Goal: Information Seeking & Learning: Learn about a topic

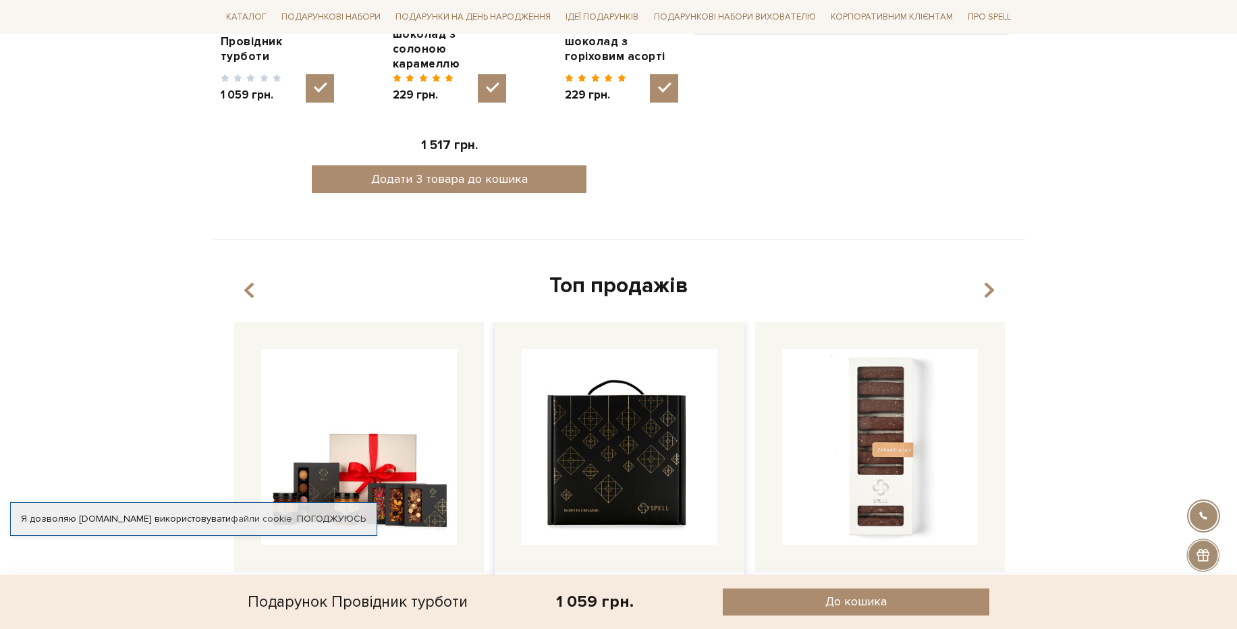
scroll to position [890, 0]
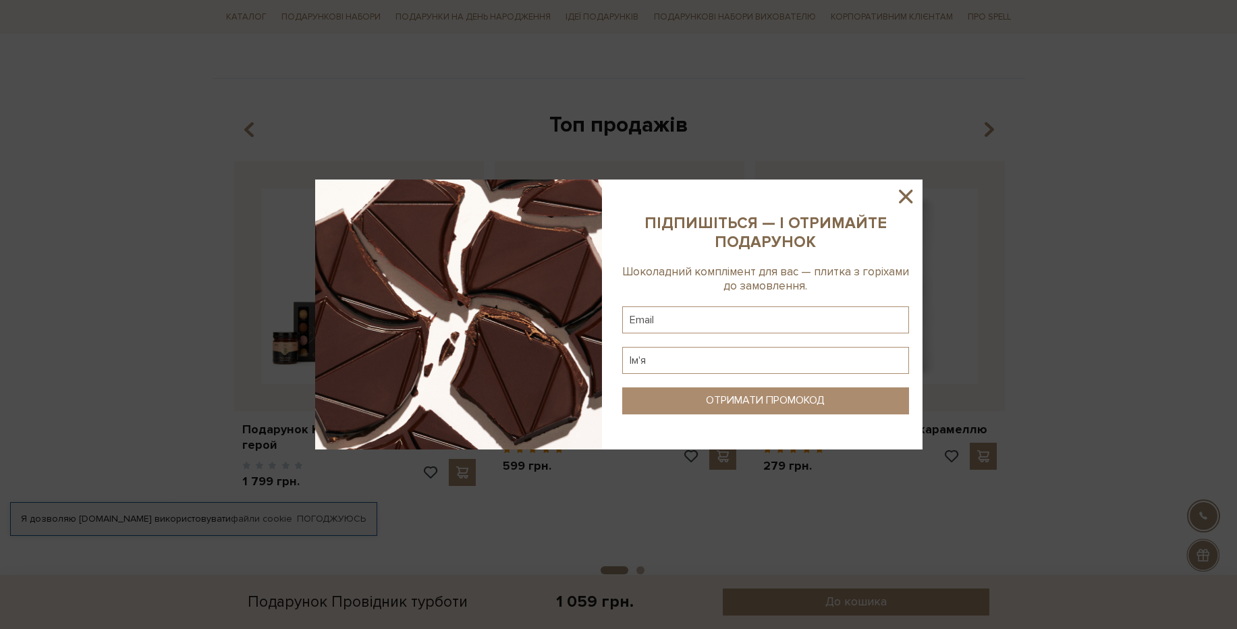
click at [905, 200] on icon at bounding box center [905, 196] width 23 height 23
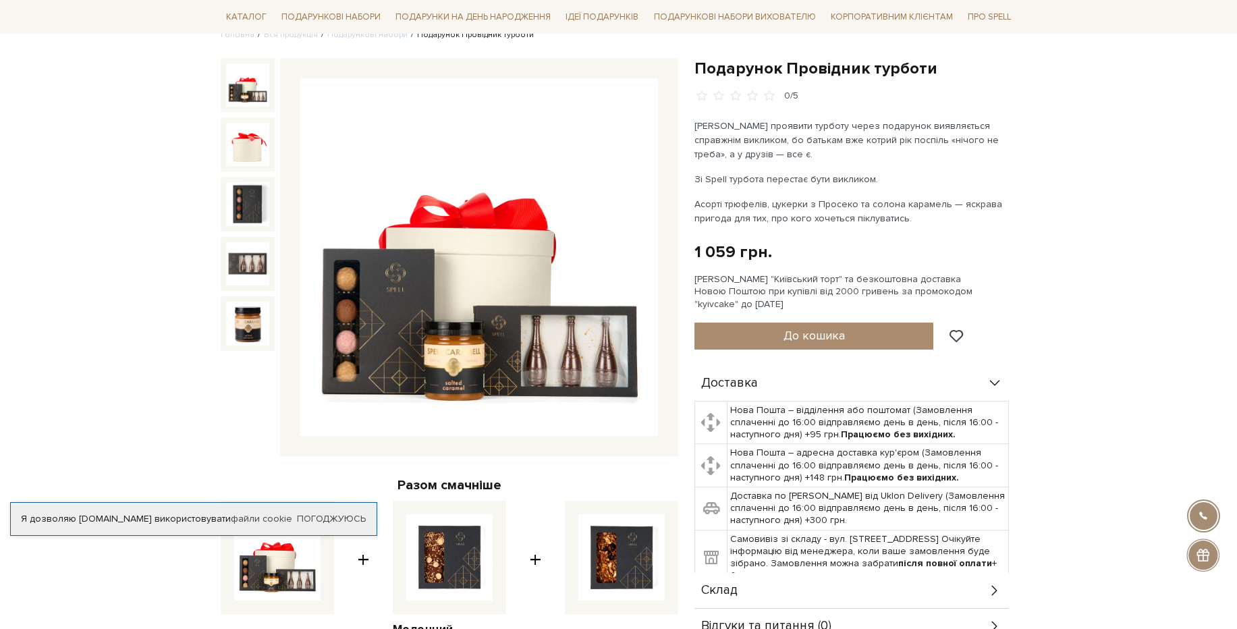
scroll to position [0, 0]
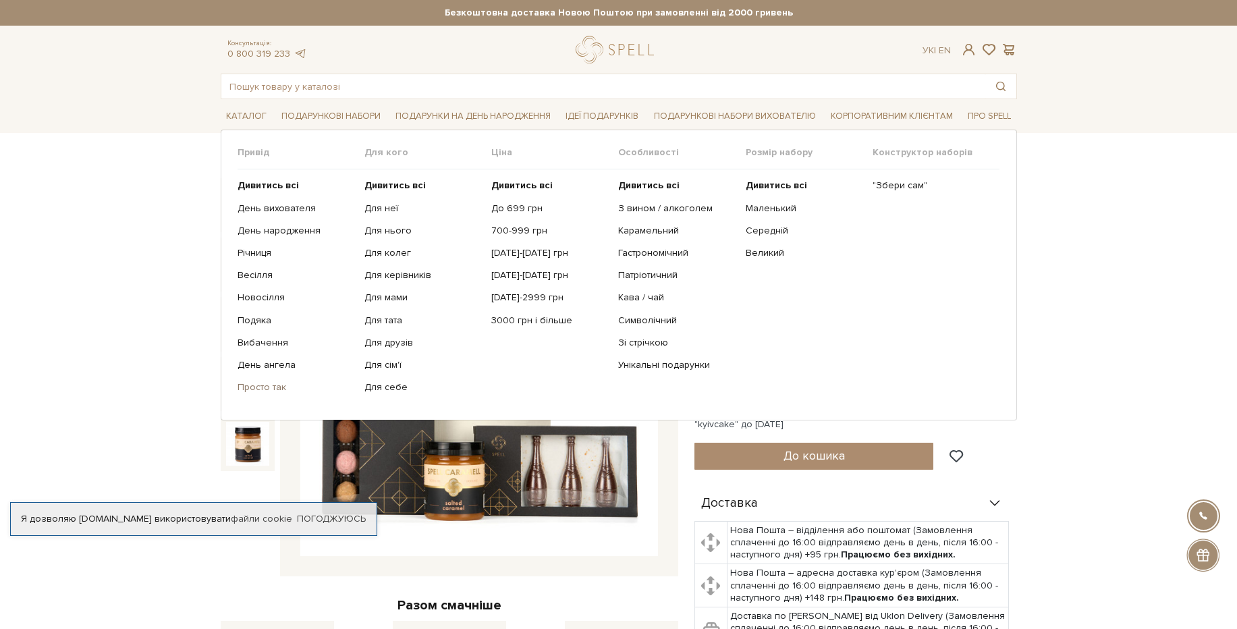
click at [270, 383] on link "Просто так" at bounding box center [295, 387] width 117 height 12
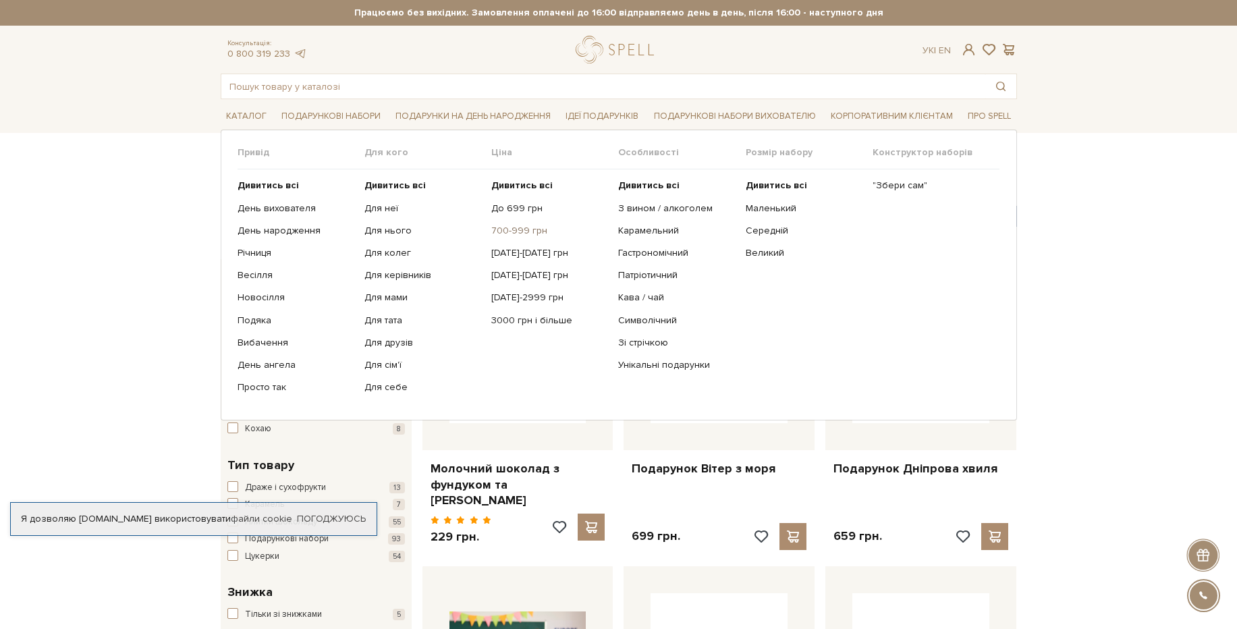
click at [524, 231] on link "700-999 грн" at bounding box center [549, 231] width 117 height 12
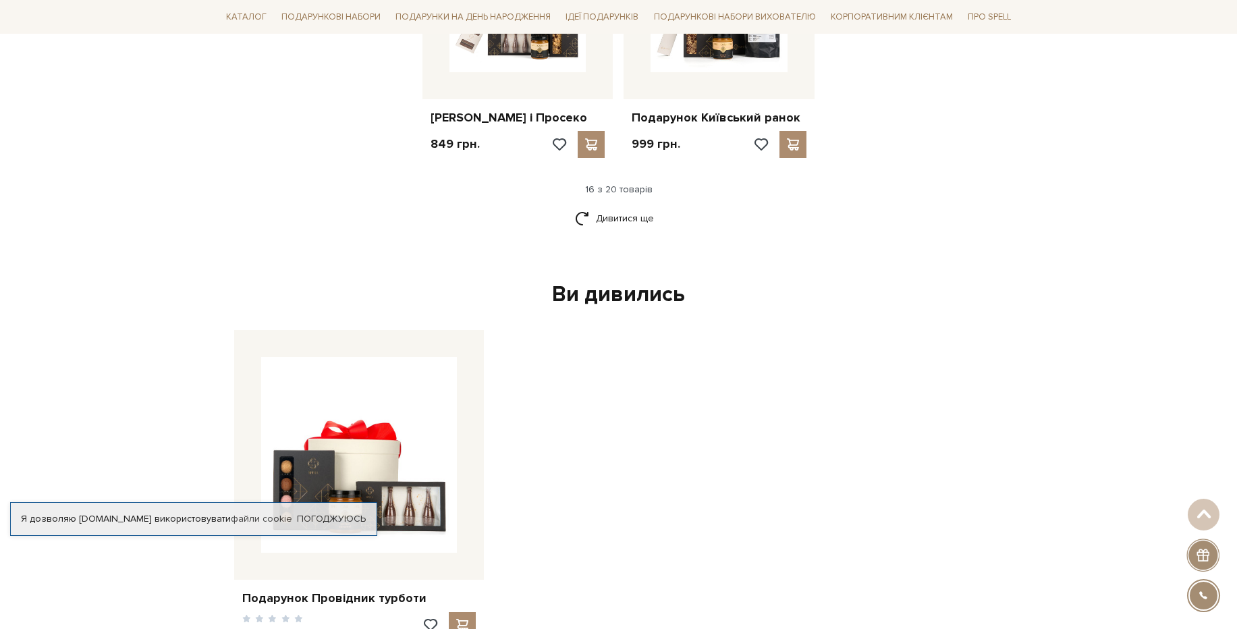
scroll to position [1781, 0]
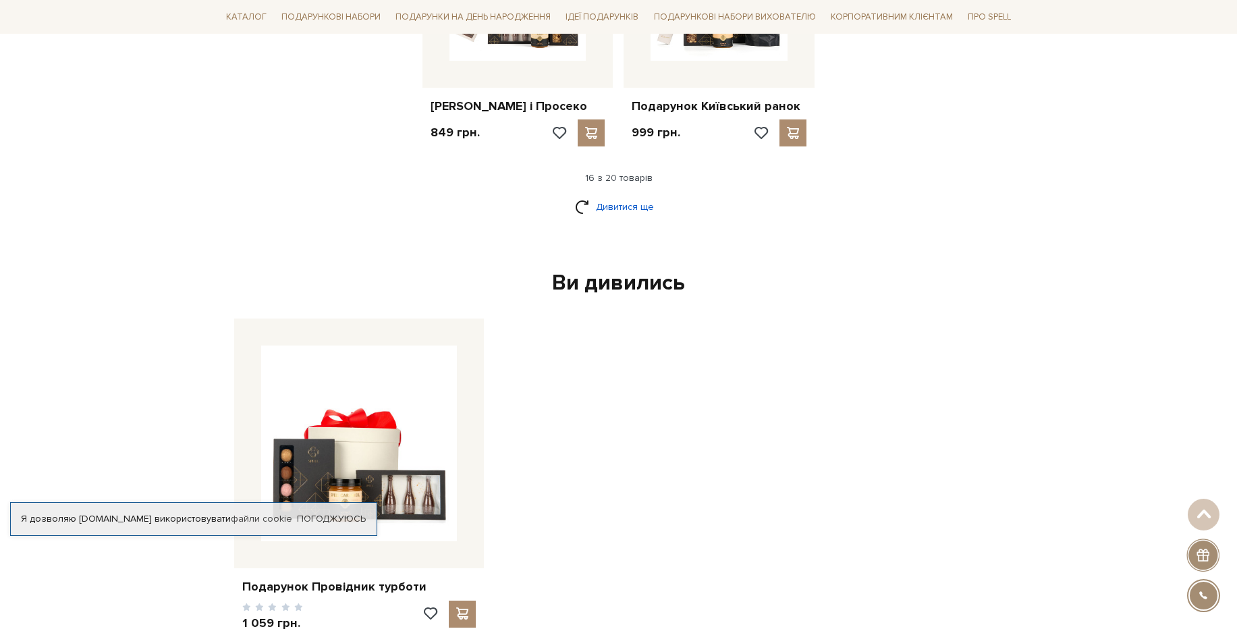
click at [635, 219] on link "Дивитися ще" at bounding box center [619, 207] width 88 height 24
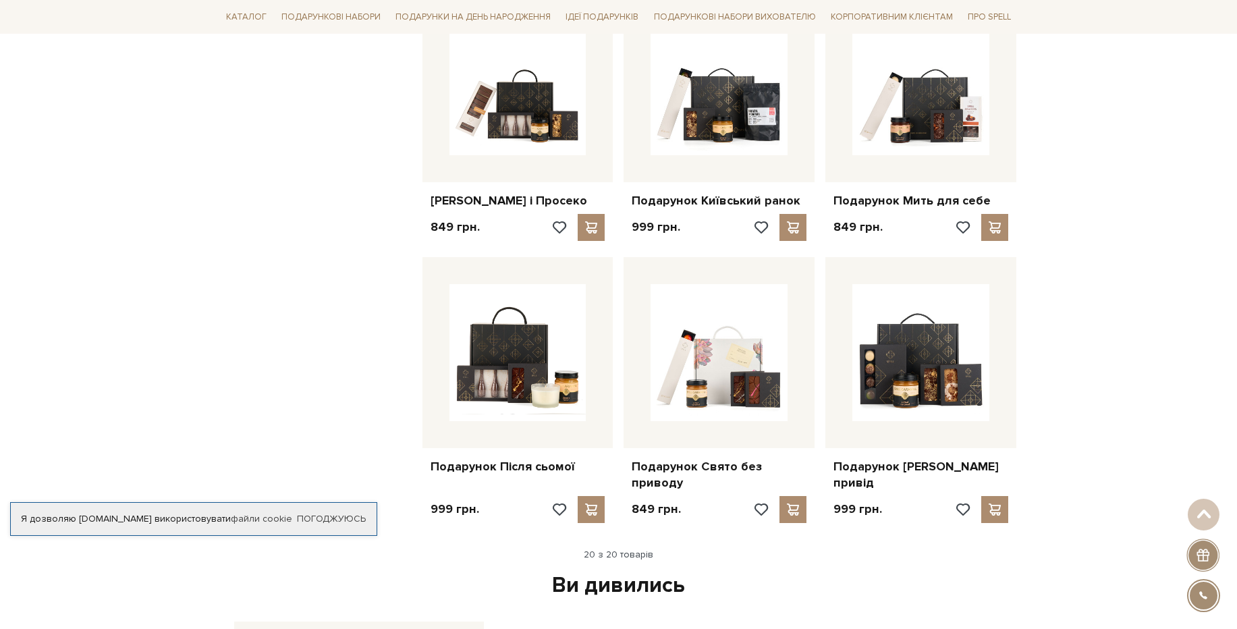
scroll to position [1538, 0]
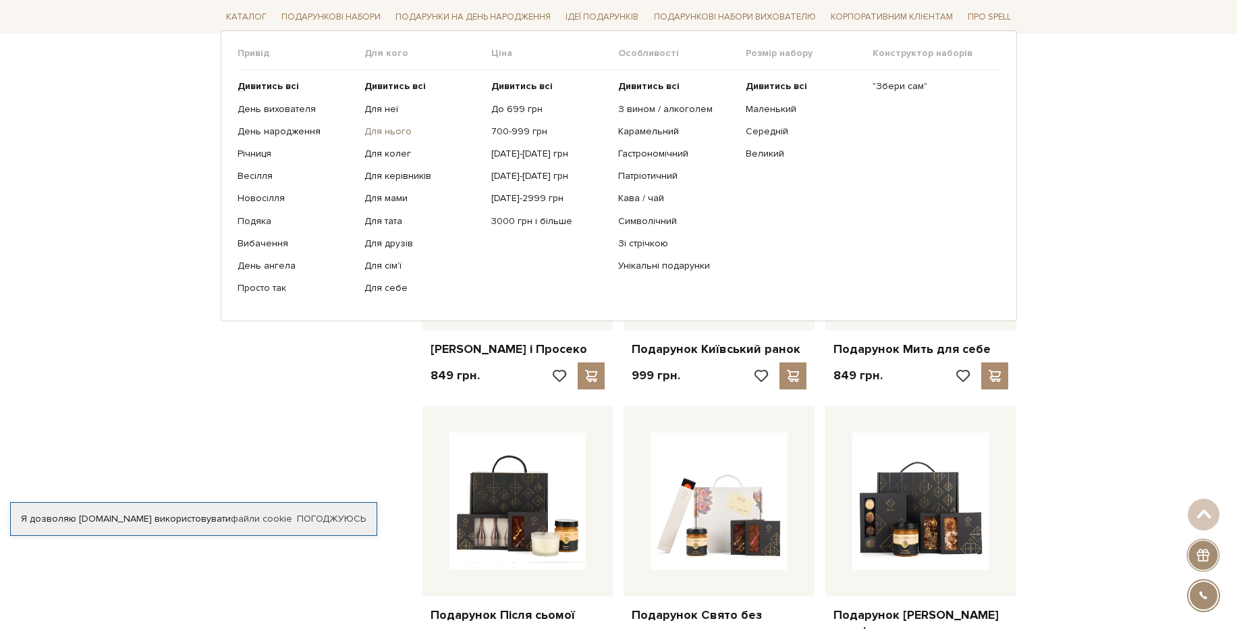
click at [398, 132] on link "Для нього" at bounding box center [422, 131] width 117 height 12
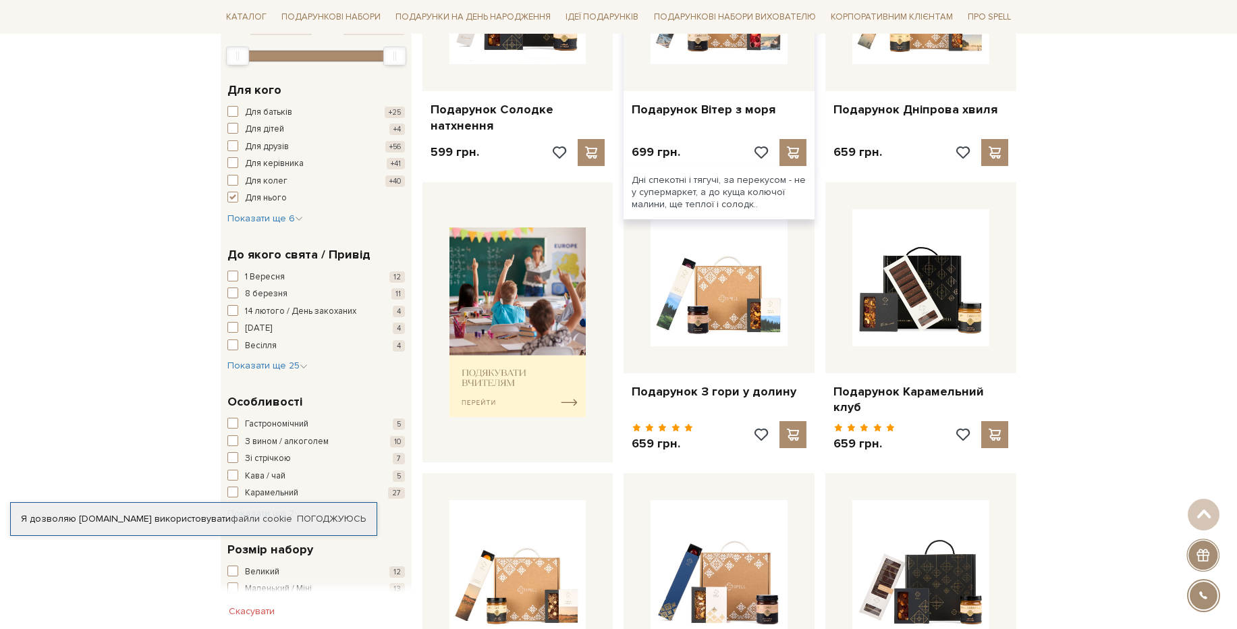
scroll to position [243, 0]
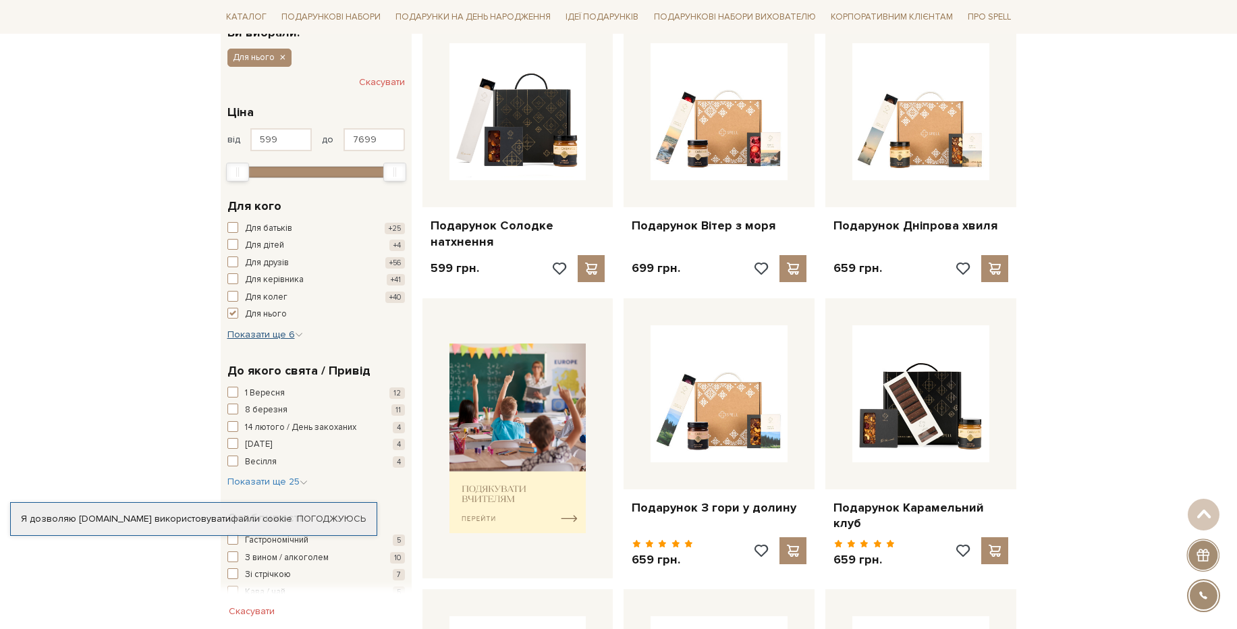
click at [274, 333] on span "Показати ще 6" at bounding box center [265, 334] width 76 height 11
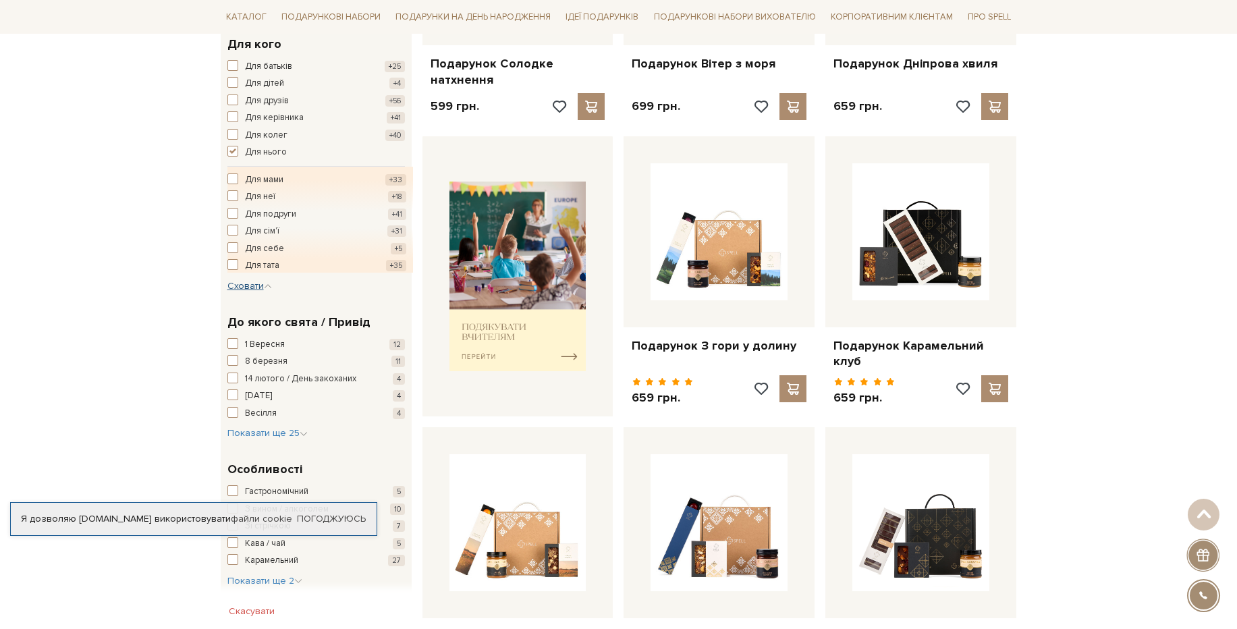
scroll to position [486, 0]
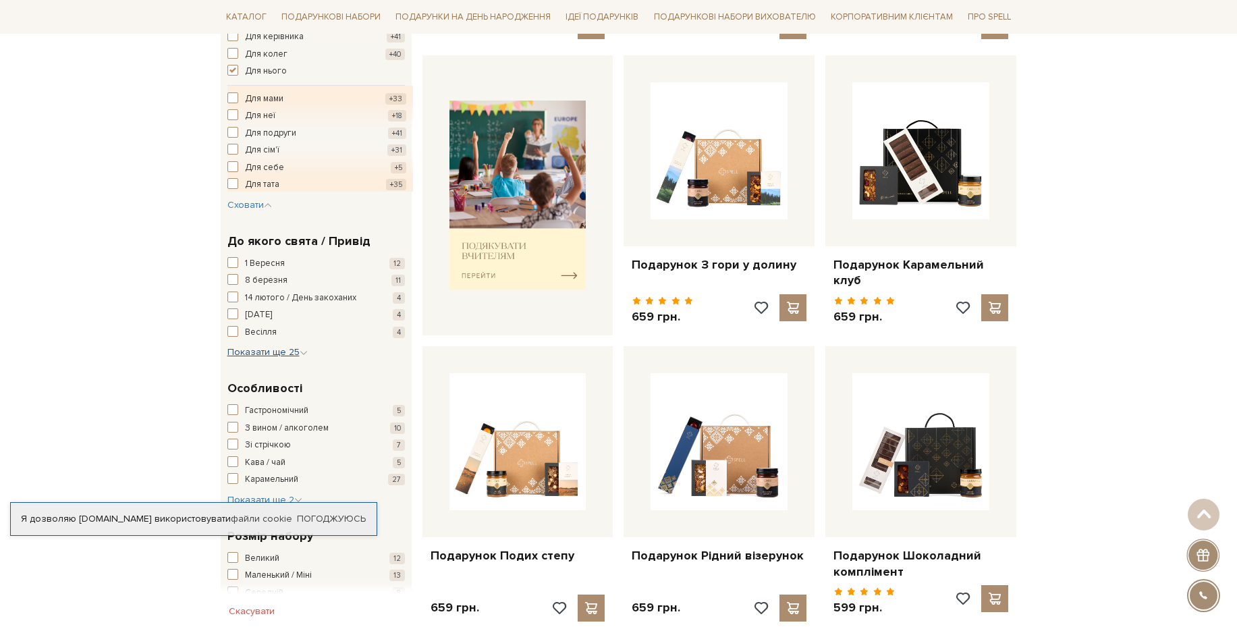
click at [286, 355] on span "Показати ще 25" at bounding box center [267, 351] width 80 height 11
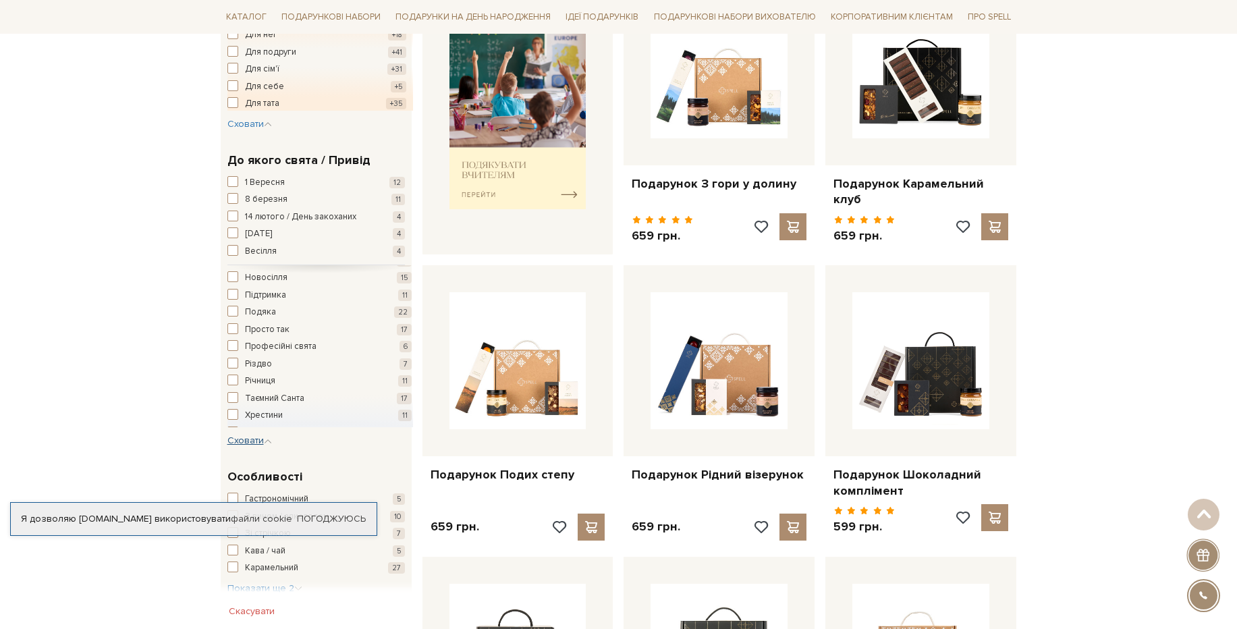
scroll to position [284, 0]
click at [231, 304] on span "button" at bounding box center [232, 298] width 11 height 11
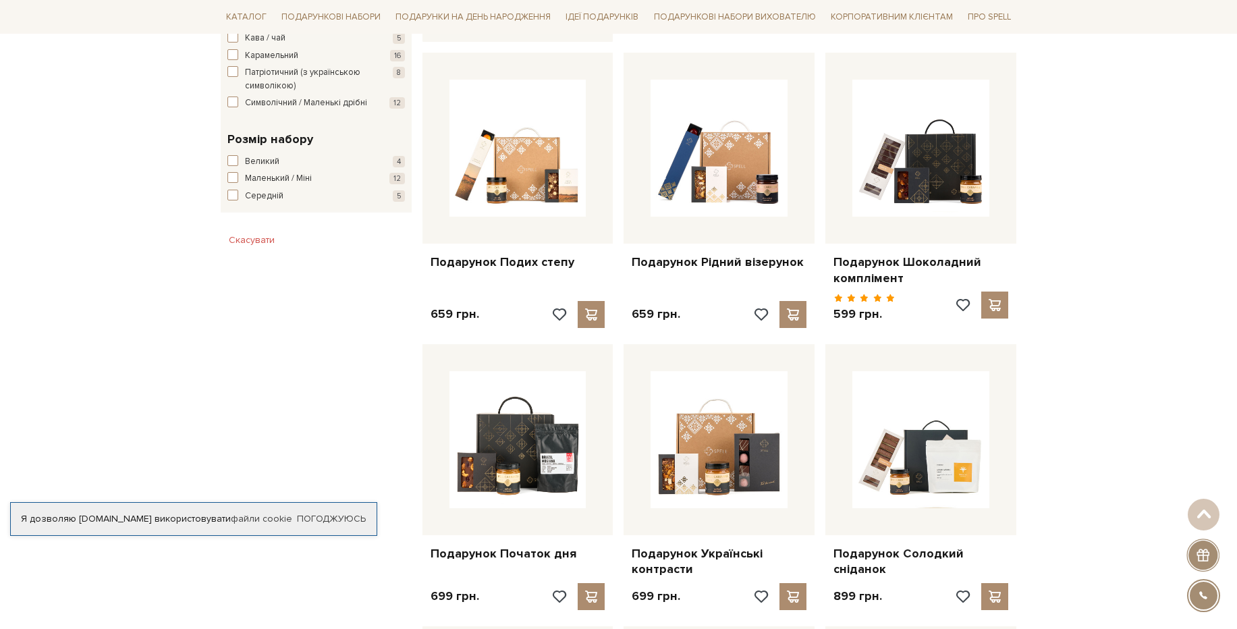
scroll to position [971, 0]
